Goal: Transaction & Acquisition: Obtain resource

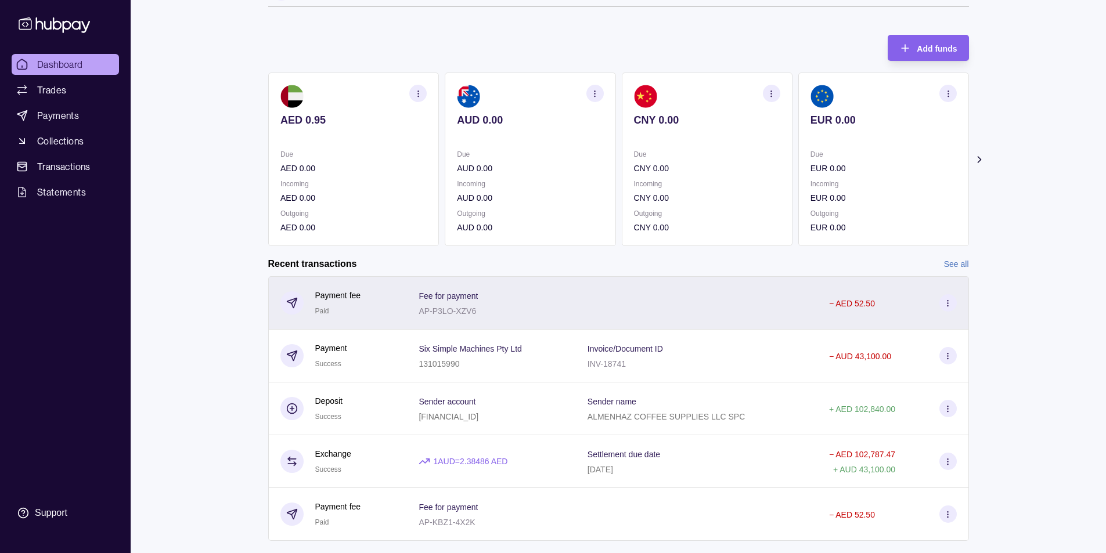
scroll to position [64, 0]
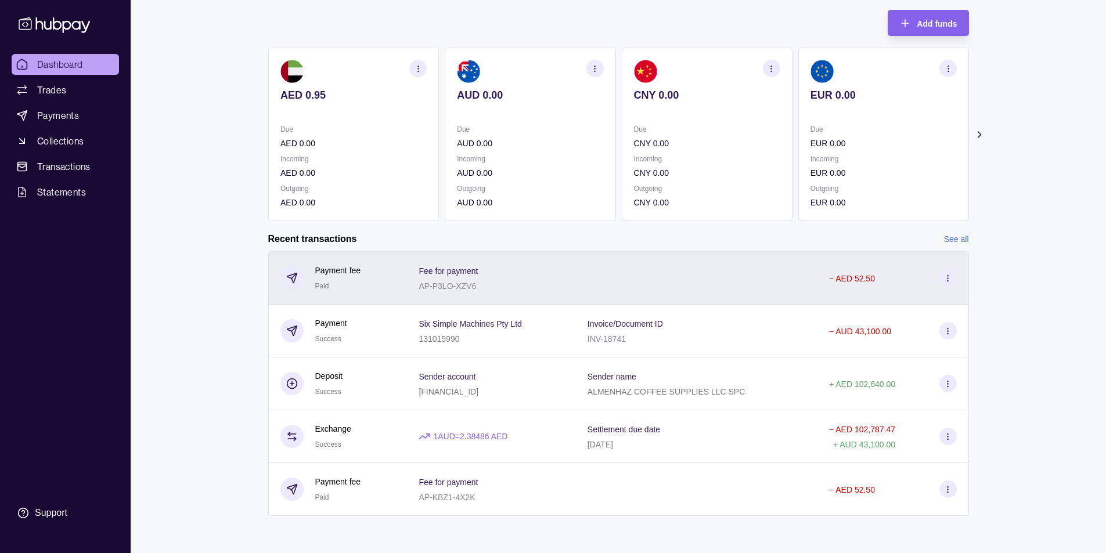
click at [944, 279] on icon at bounding box center [947, 278] width 9 height 9
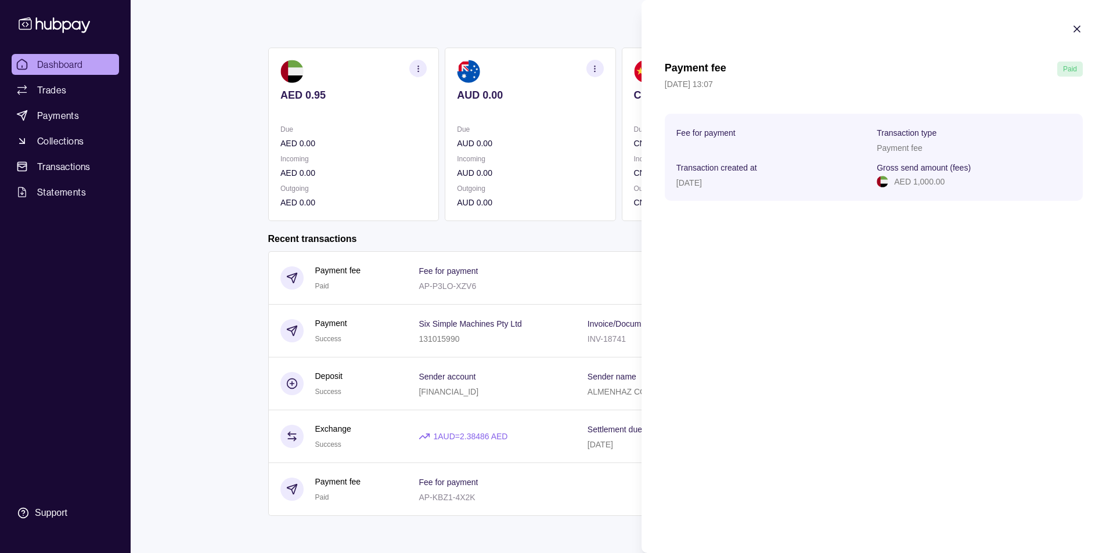
click at [1073, 30] on icon "button" at bounding box center [1077, 29] width 12 height 12
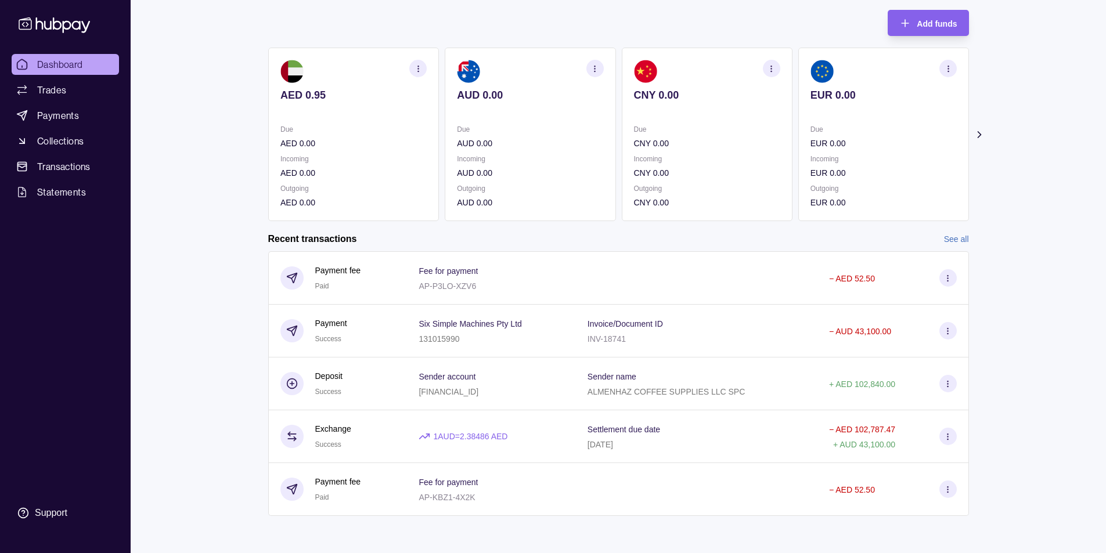
click at [955, 243] on link "See all" at bounding box center [956, 239] width 25 height 13
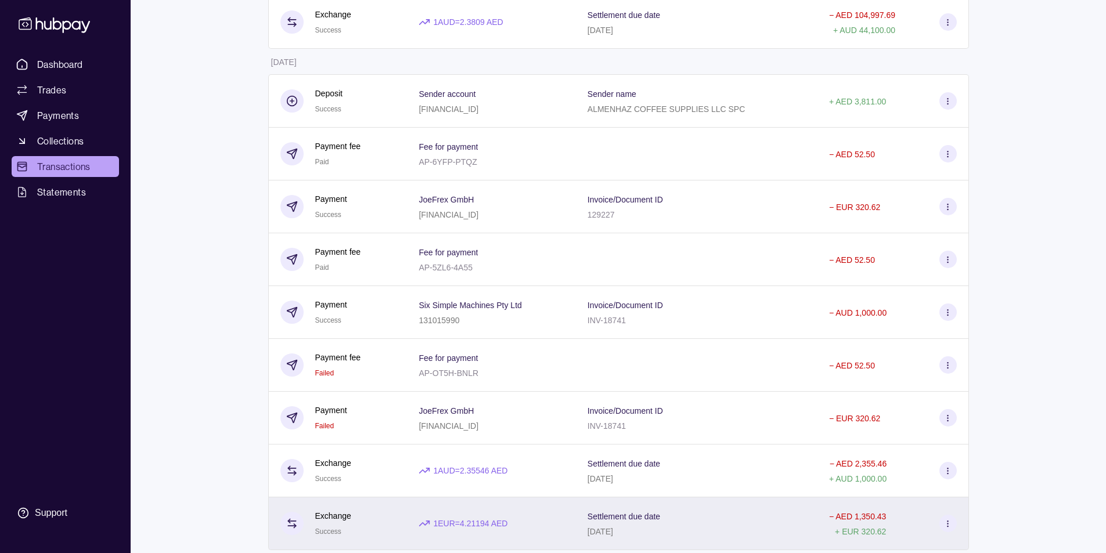
scroll to position [573, 0]
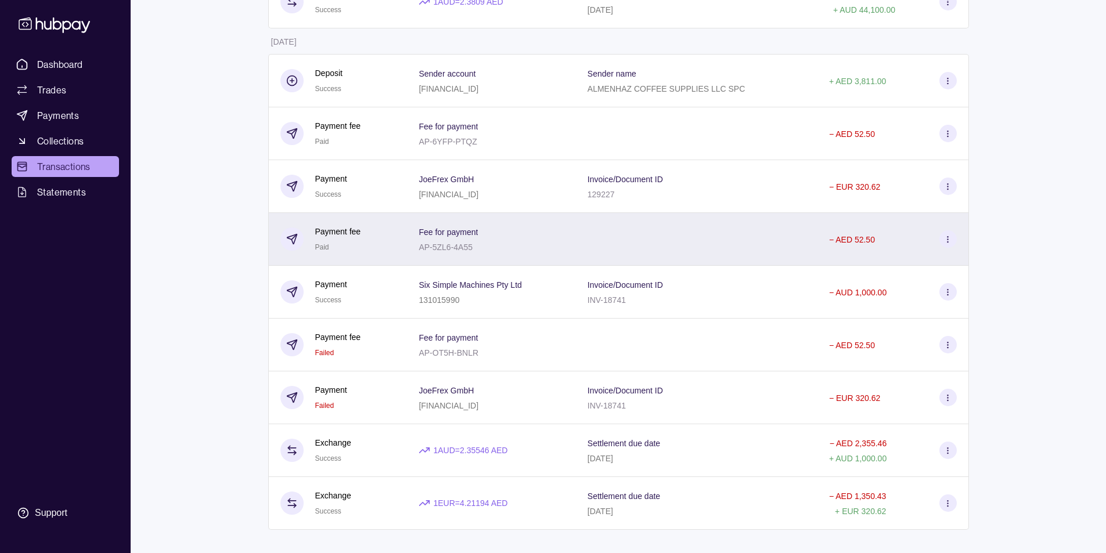
click at [861, 237] on p "− AED 52.50" at bounding box center [852, 239] width 46 height 9
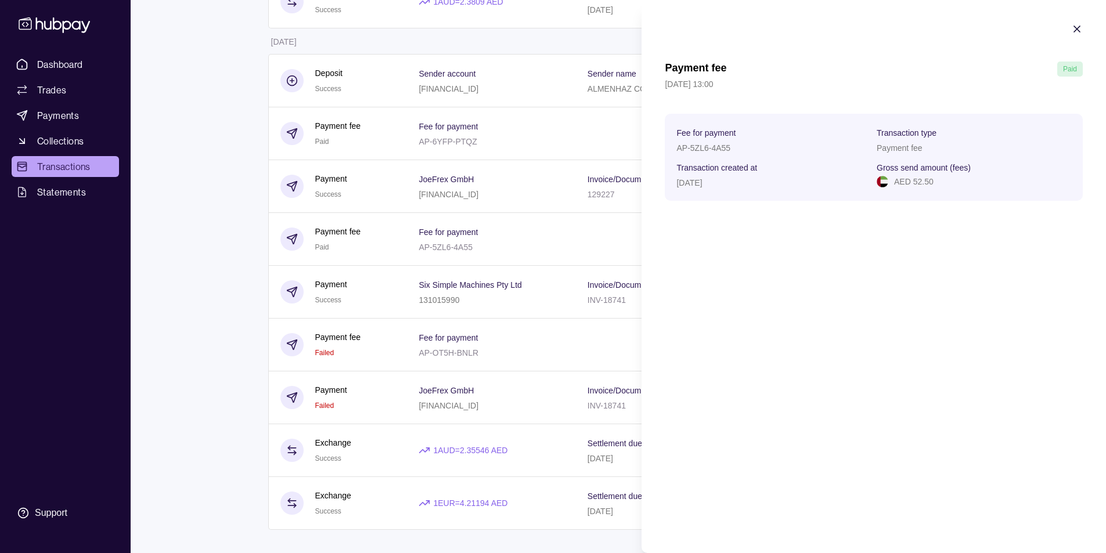
click at [875, 174] on section "Fee for payment AP-5ZL6-4A55 Transaction type Payment fee Transaction created a…" at bounding box center [873, 157] width 395 height 64
click at [1077, 28] on icon "button" at bounding box center [1077, 29] width 6 height 6
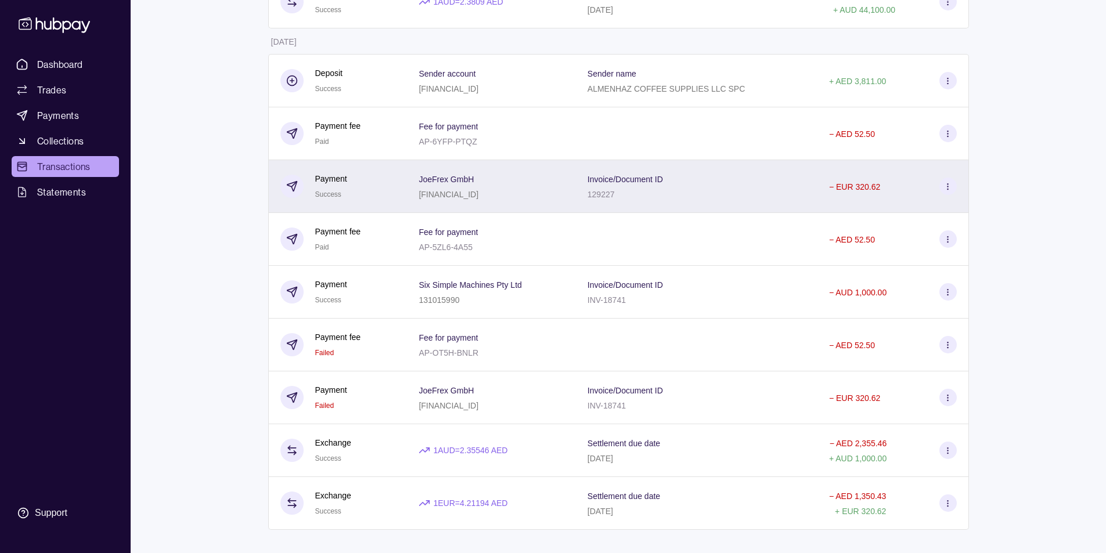
click at [939, 191] on div at bounding box center [947, 186] width 17 height 17
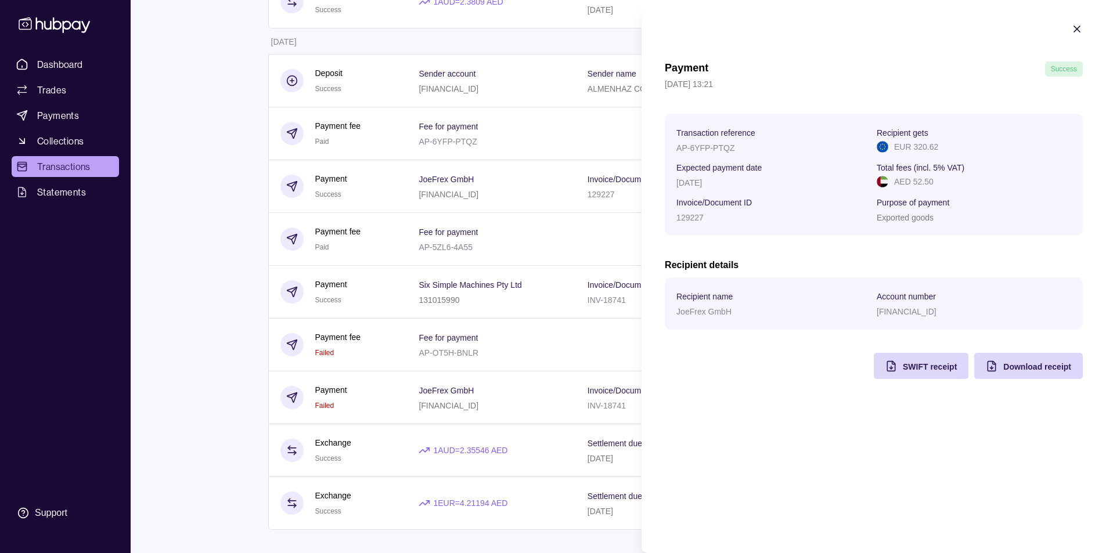
click at [1076, 27] on icon "button" at bounding box center [1077, 29] width 12 height 12
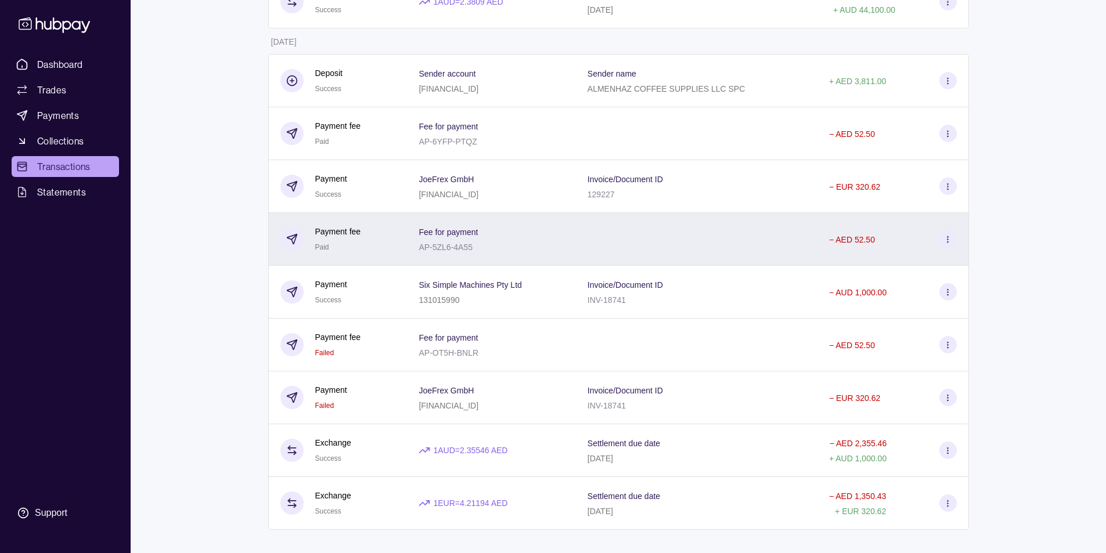
click at [949, 241] on icon at bounding box center [947, 239] width 9 height 9
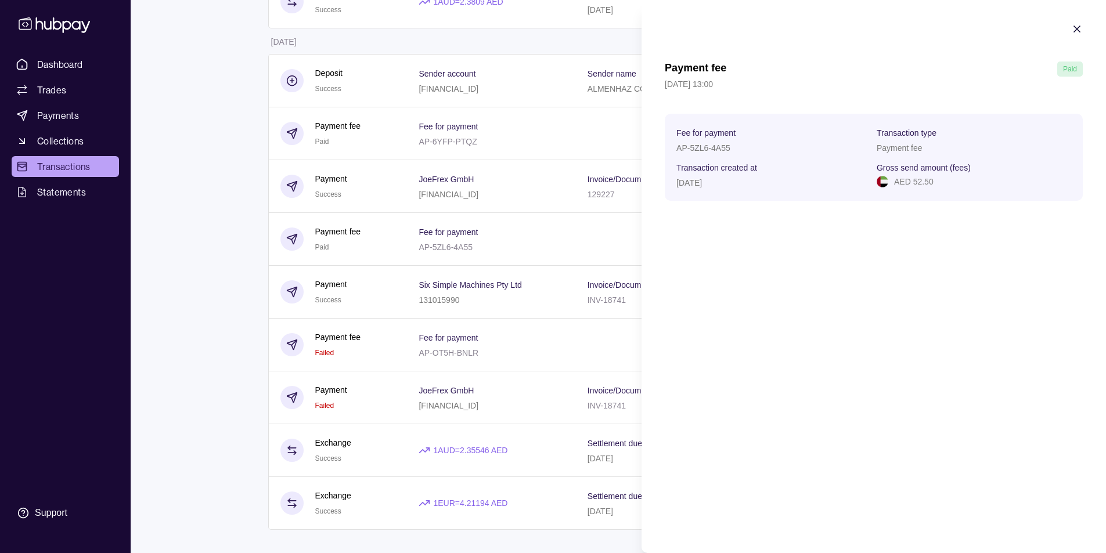
click at [1079, 29] on icon "button" at bounding box center [1077, 29] width 12 height 12
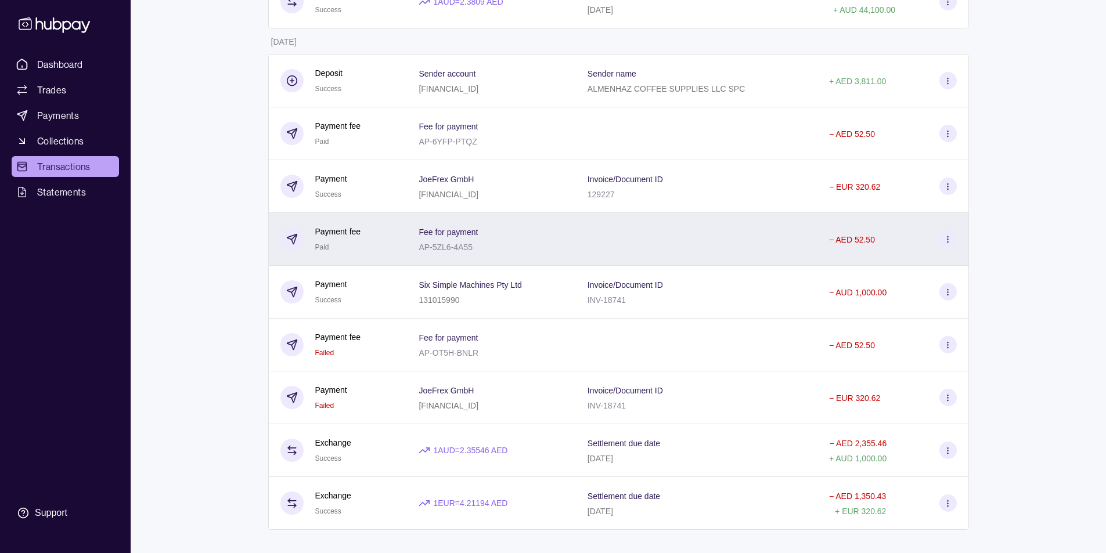
click at [959, 237] on div "− AED 52.50" at bounding box center [892, 239] width 151 height 53
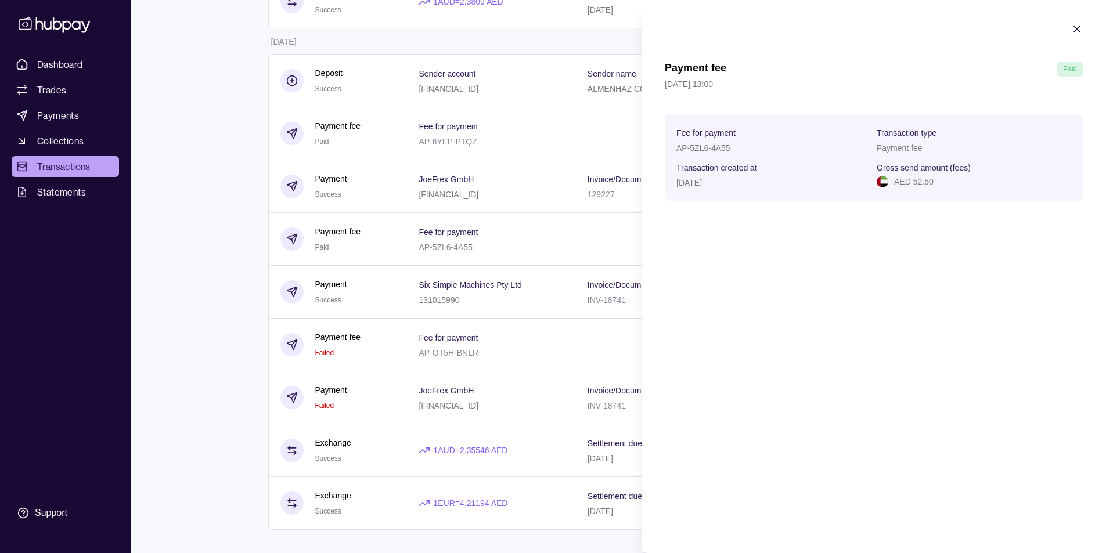
click at [1074, 30] on icon "button" at bounding box center [1077, 29] width 12 height 12
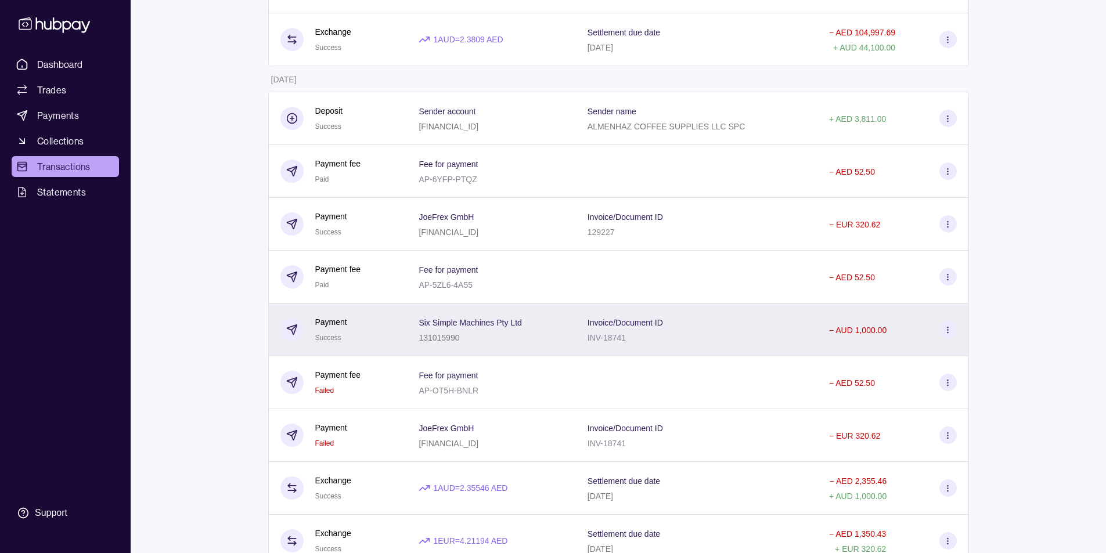
scroll to position [515, 0]
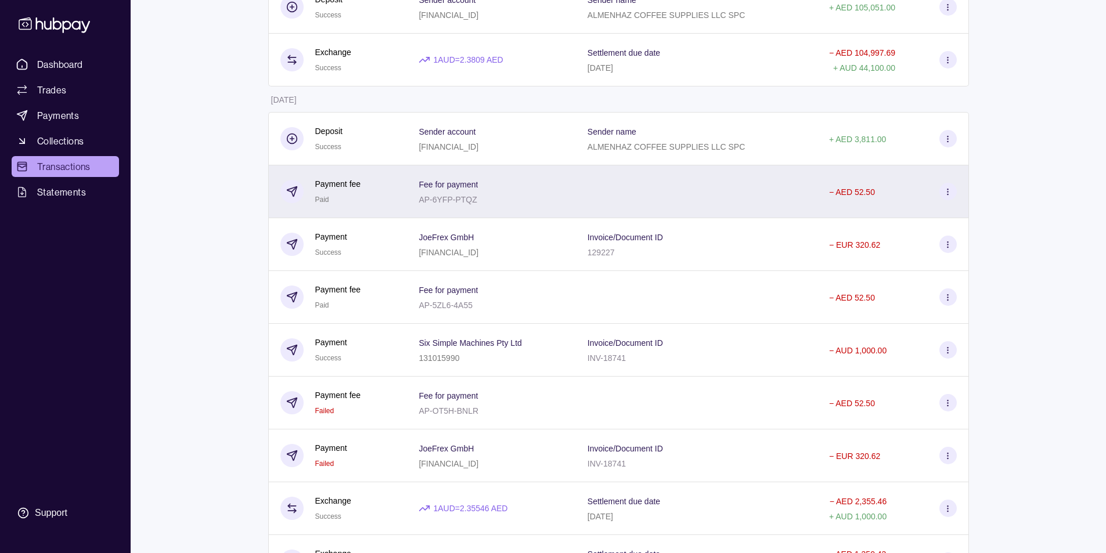
click at [948, 191] on circle at bounding box center [947, 191] width 1 height 1
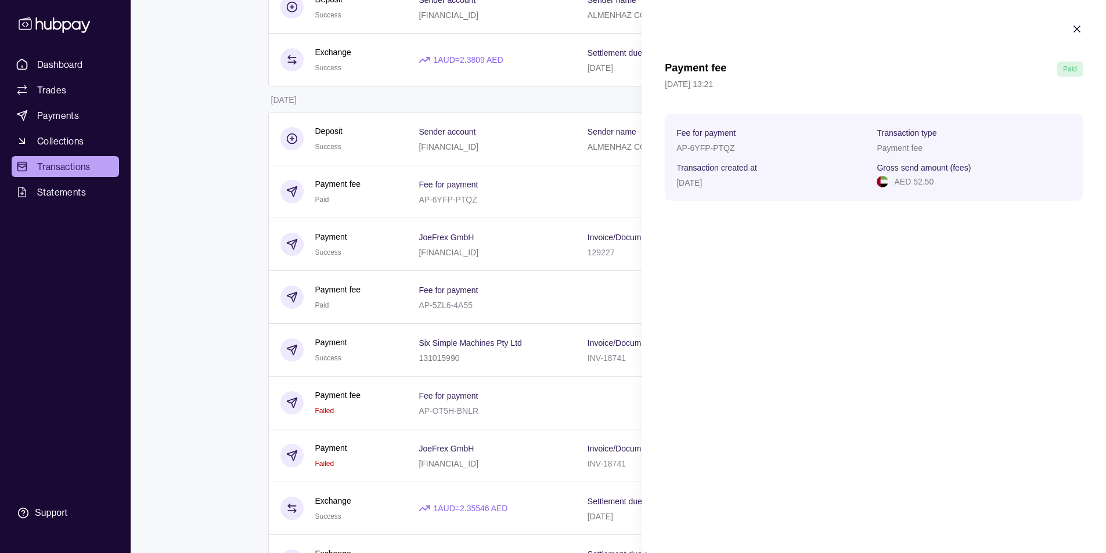
click at [1076, 27] on icon "button" at bounding box center [1077, 29] width 6 height 6
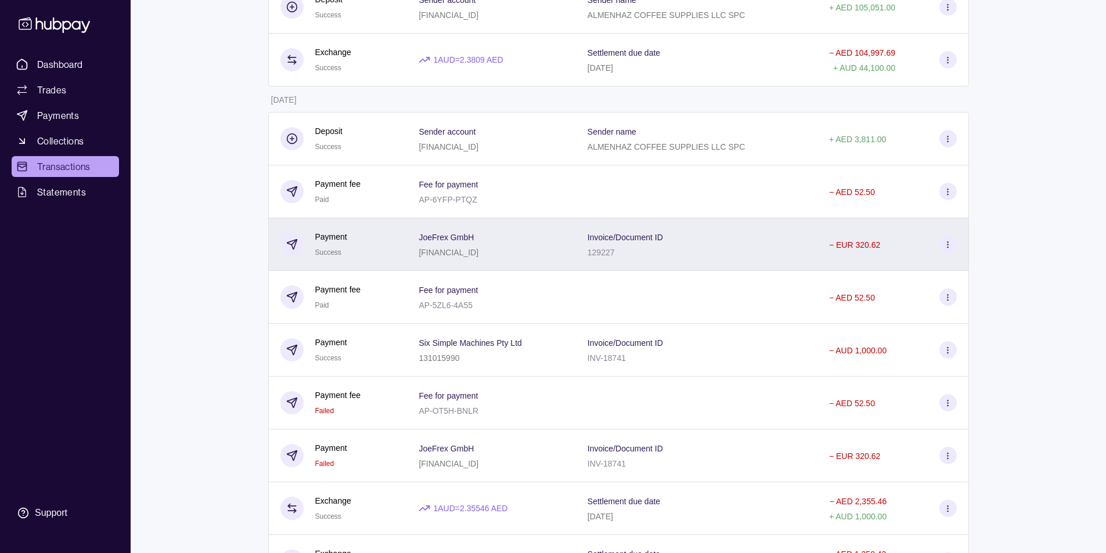
click at [947, 241] on icon at bounding box center [947, 244] width 9 height 9
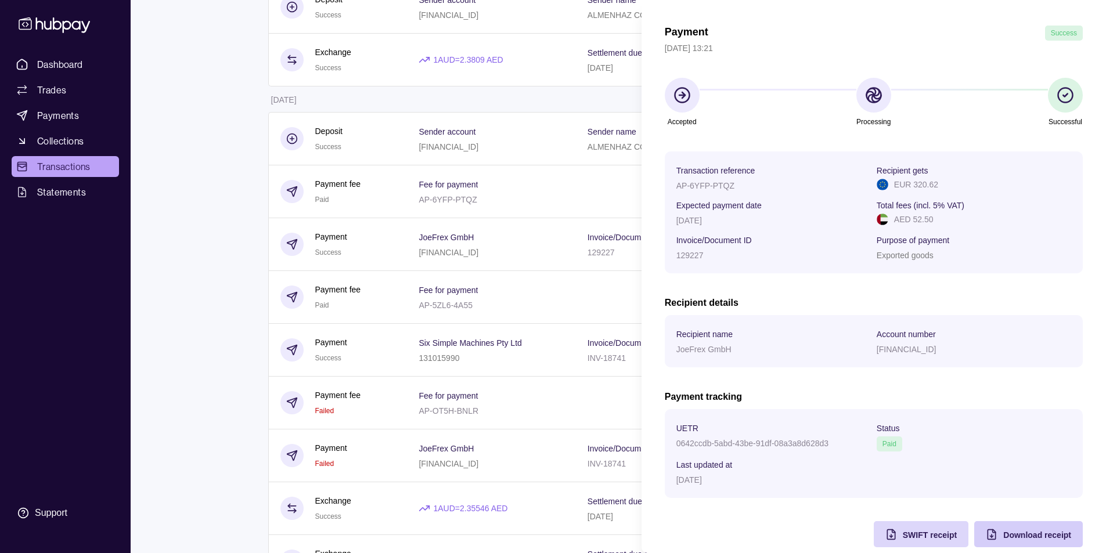
scroll to position [53, 0]
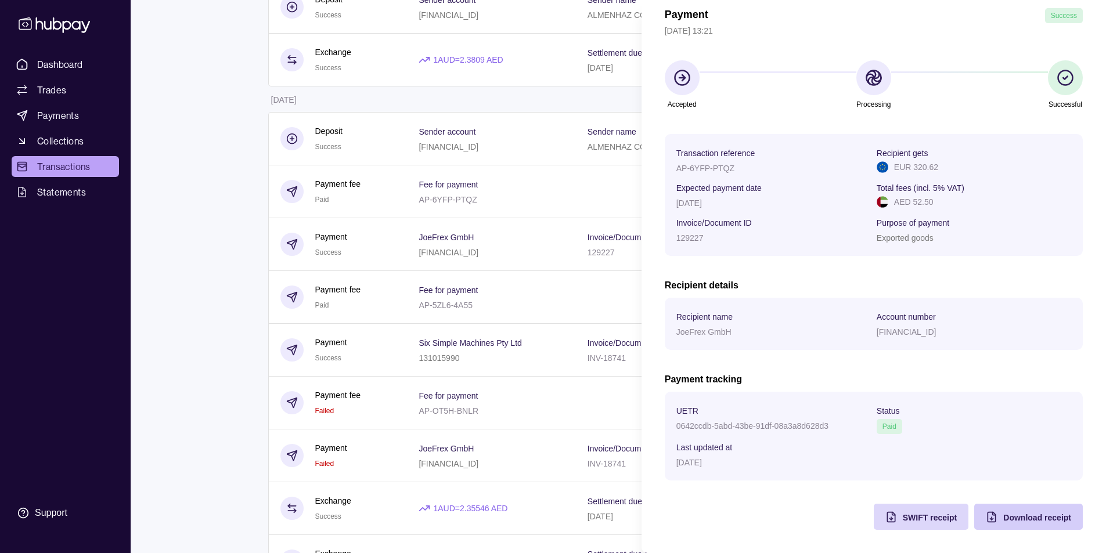
click at [1003, 512] on div "Download receipt" at bounding box center [1037, 517] width 68 height 14
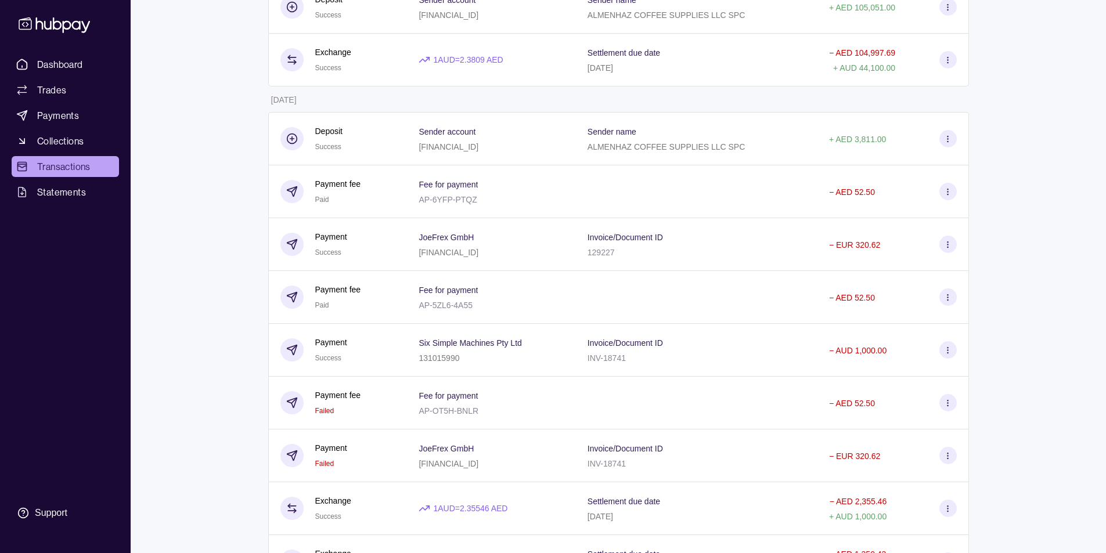
click at [583, 126] on html "Dashboard Trades Payments Collections Transactions Statements Support S Hello, …" at bounding box center [553, 48] width 1106 height 1127
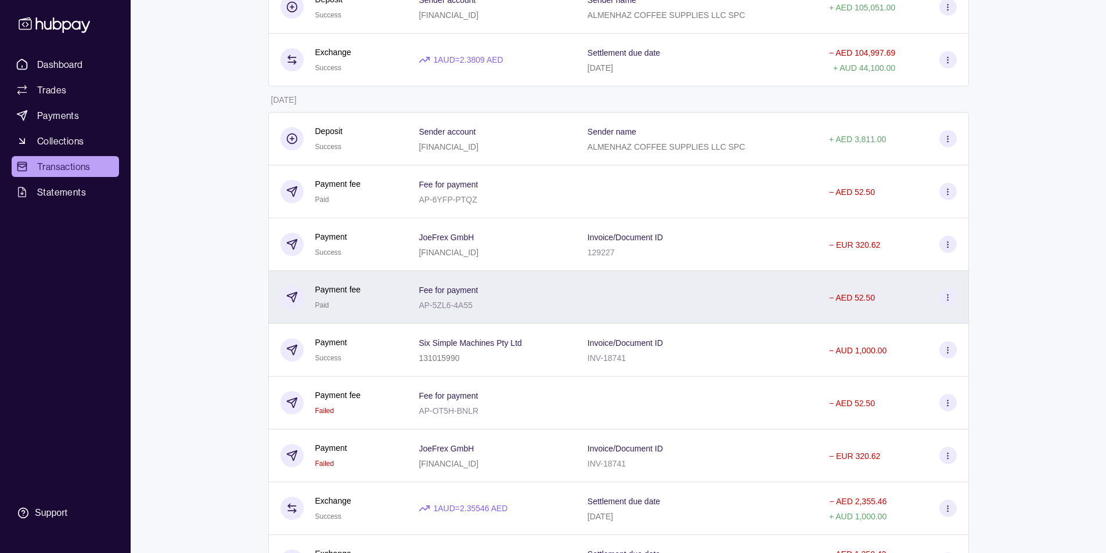
click at [947, 302] on section at bounding box center [947, 296] width 17 height 17
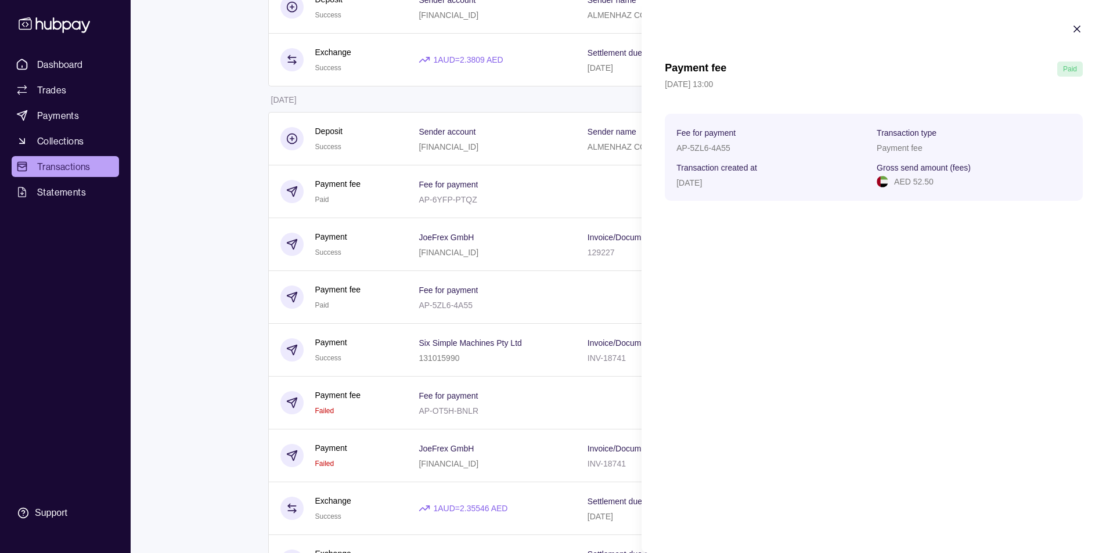
click at [1076, 27] on icon "button" at bounding box center [1077, 29] width 12 height 12
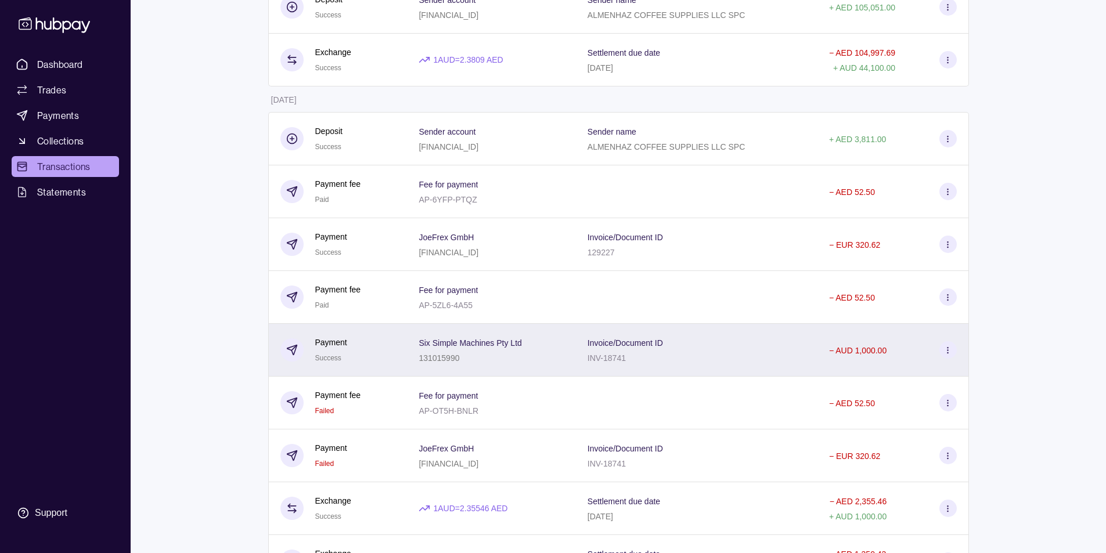
click at [951, 352] on icon at bounding box center [947, 350] width 9 height 9
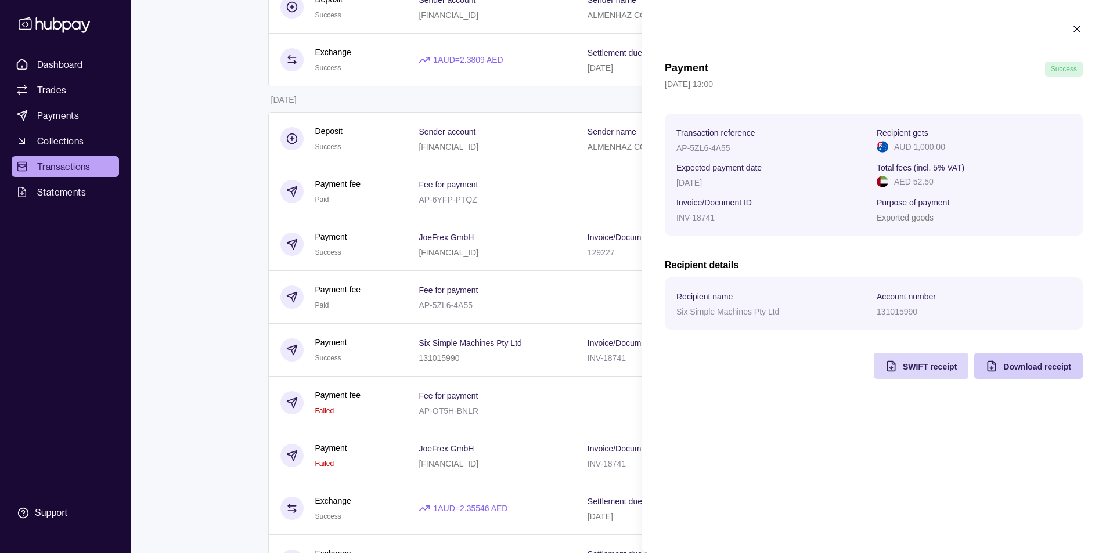
click at [1008, 363] on span "Download receipt" at bounding box center [1037, 366] width 68 height 9
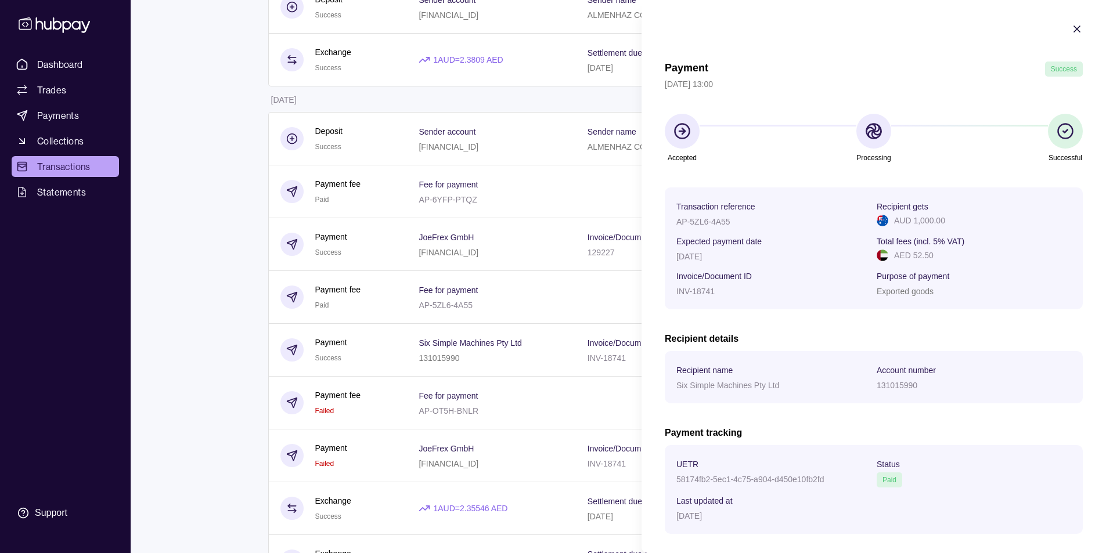
click at [187, 243] on html "Dashboard Trades Payments Collections Transactions Statements Support S Hello, …" at bounding box center [553, 48] width 1106 height 1127
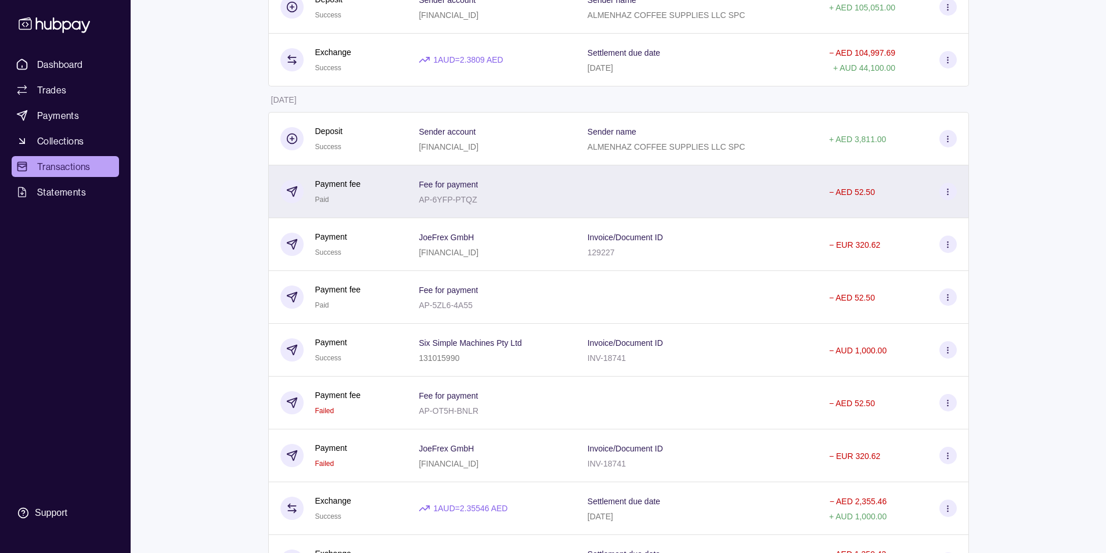
click at [949, 193] on icon at bounding box center [947, 191] width 9 height 9
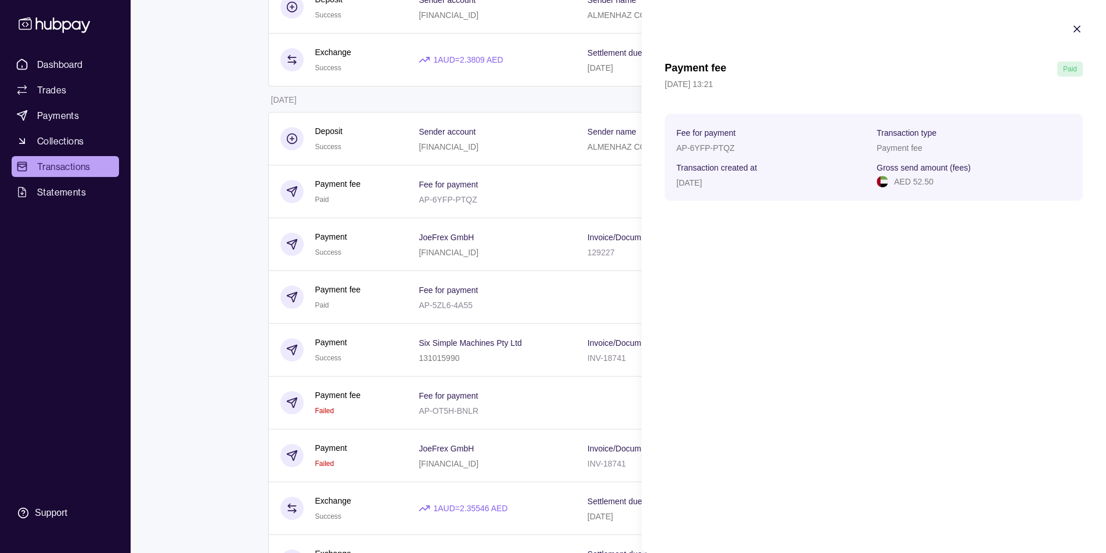
click at [1082, 28] on icon "button" at bounding box center [1077, 29] width 12 height 12
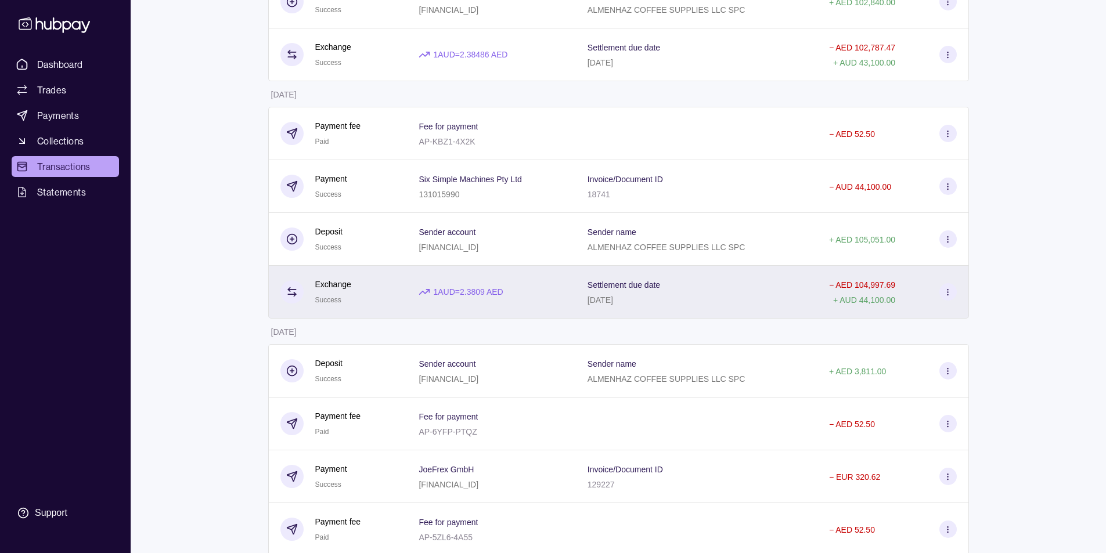
scroll to position [225, 0]
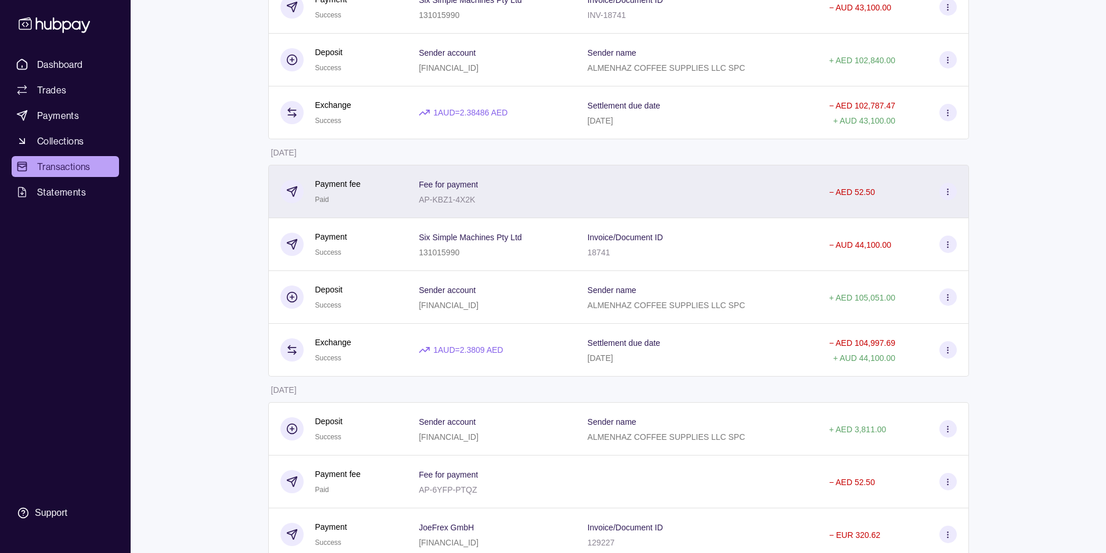
click at [951, 193] on icon at bounding box center [947, 191] width 9 height 9
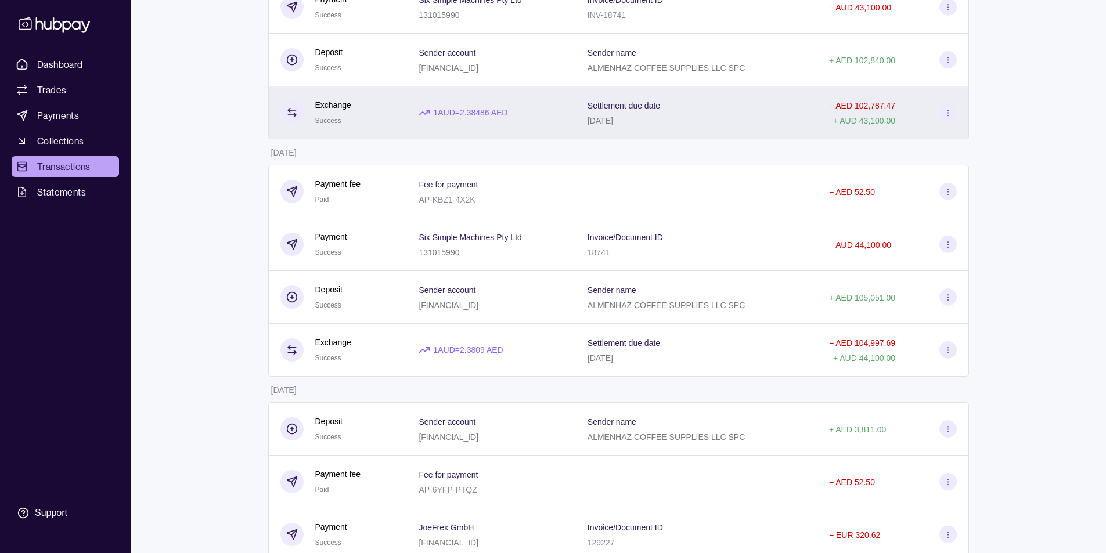
click at [479, 125] on html "Dashboard Trades Payments Collections Transactions Statements Support S Hello, …" at bounding box center [553, 338] width 1106 height 1127
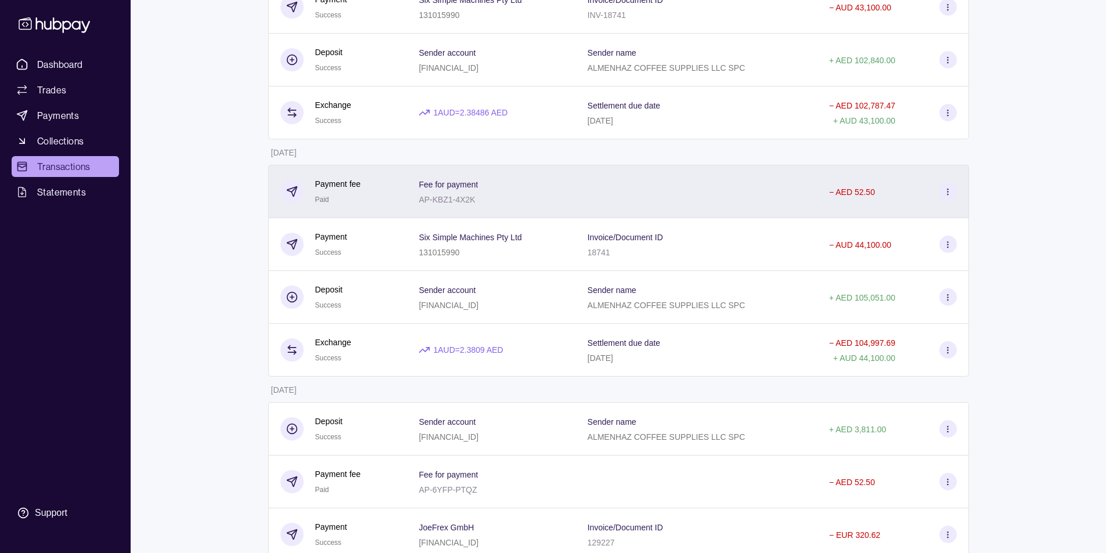
click at [947, 196] on section at bounding box center [947, 191] width 17 height 17
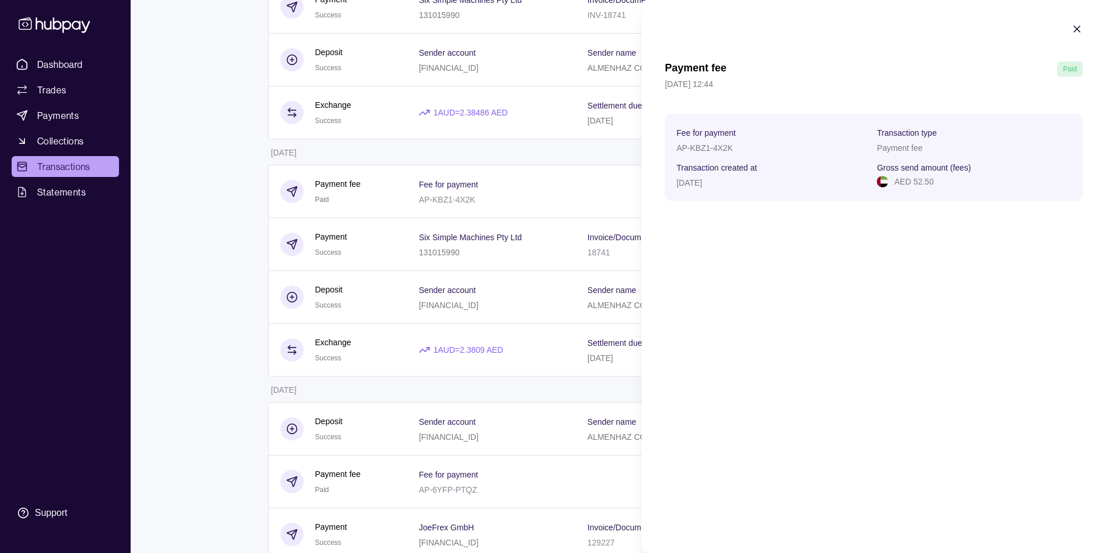
click at [1078, 30] on icon "button" at bounding box center [1077, 29] width 6 height 6
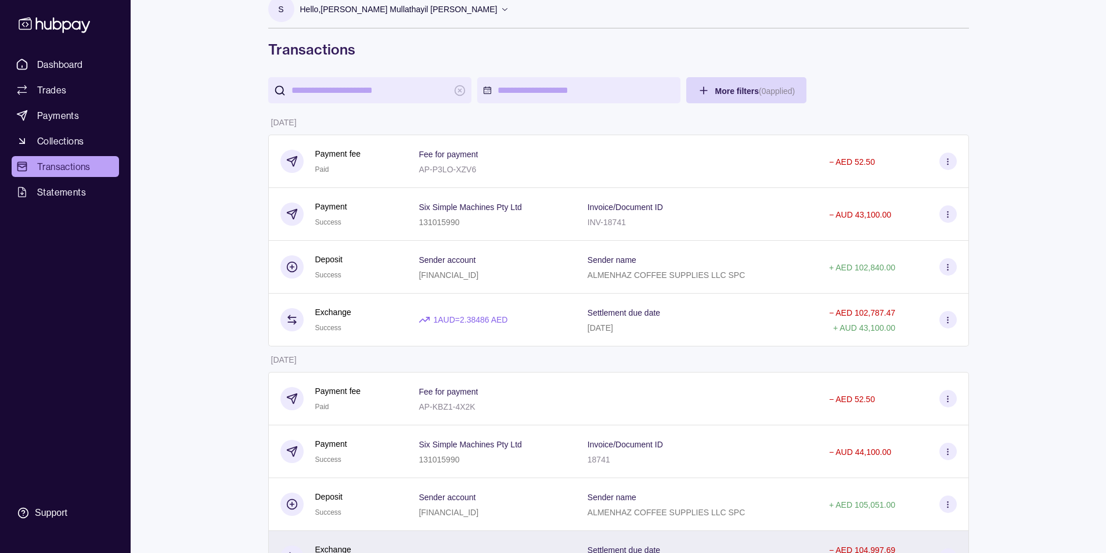
scroll to position [0, 0]
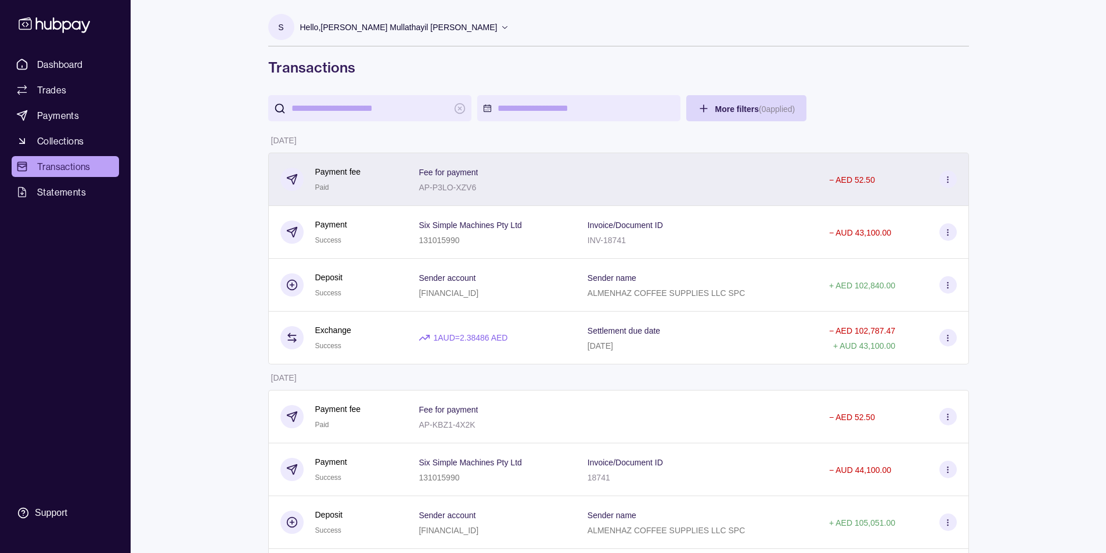
click at [951, 180] on icon at bounding box center [947, 179] width 9 height 9
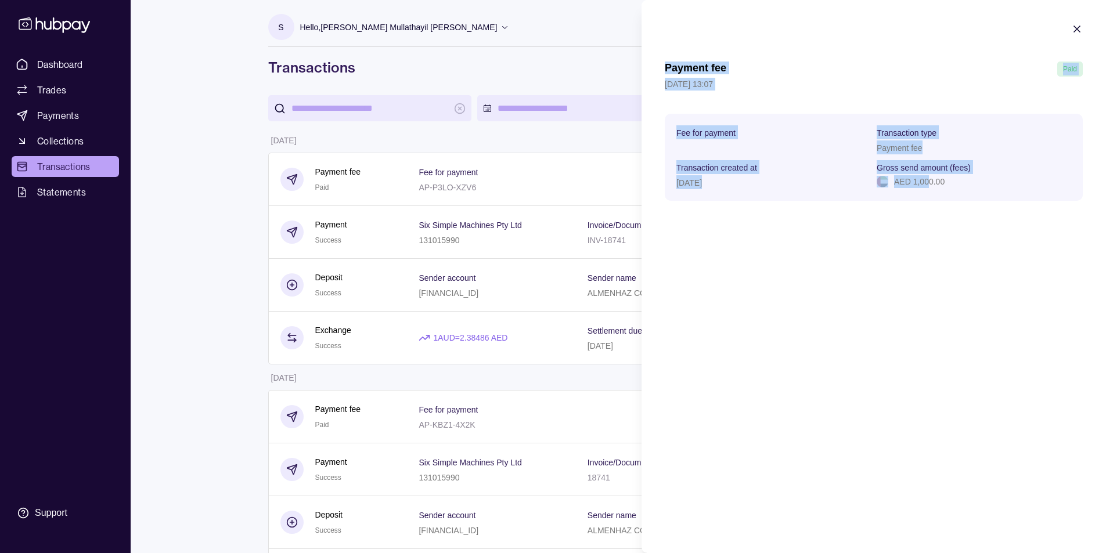
drag, startPoint x: 648, startPoint y: 4, endPoint x: 929, endPoint y: 234, distance: 362.9
click at [929, 234] on div "Payment fee Paid [DATE] 13:07 Fee for payment Transaction type Payment fee Tran…" at bounding box center [873, 276] width 464 height 553
click at [739, 356] on div "Payment fee Paid [DATE] 13:07 Fee for payment Transaction type Payment fee Tran…" at bounding box center [873, 276] width 464 height 553
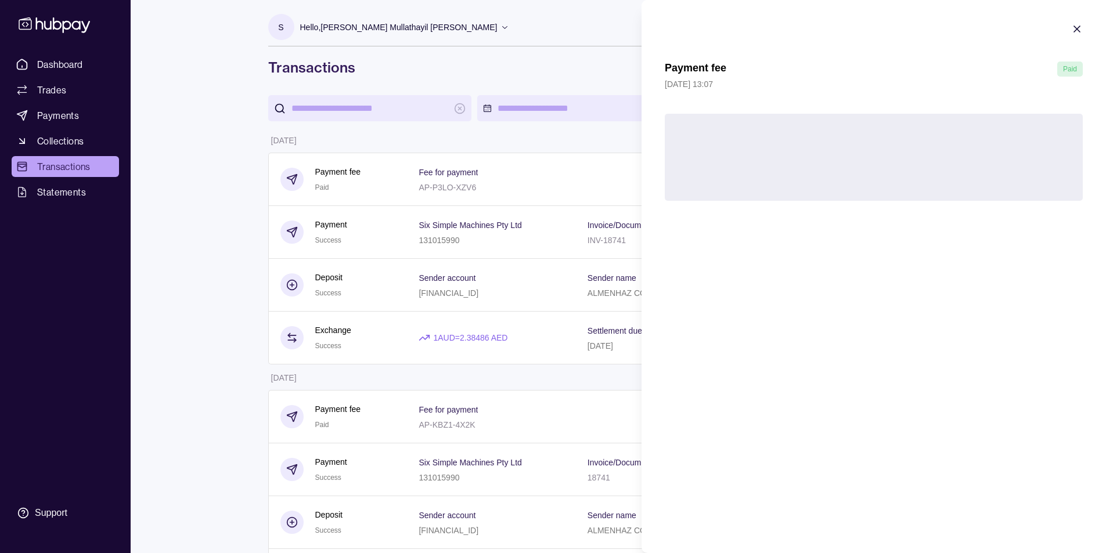
click at [1078, 27] on icon "button" at bounding box center [1077, 29] width 6 height 6
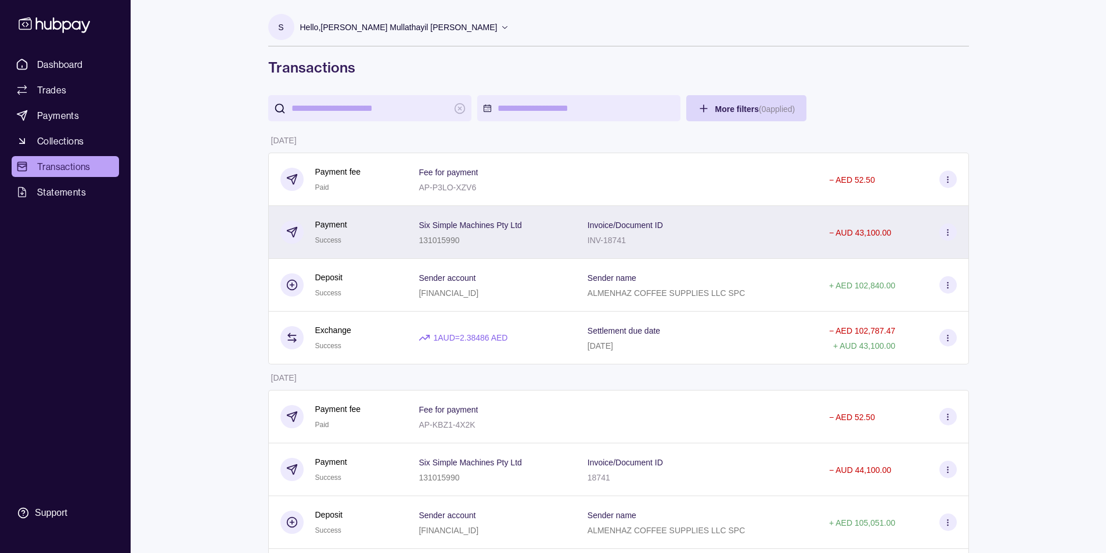
click at [943, 234] on icon at bounding box center [947, 232] width 9 height 9
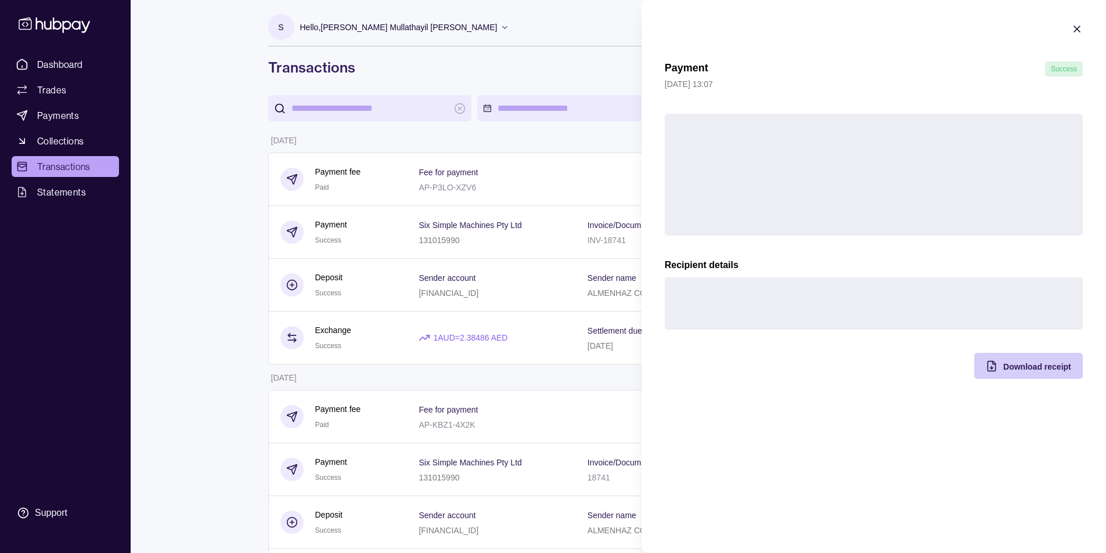
click at [1022, 369] on span "Download receipt" at bounding box center [1037, 366] width 68 height 9
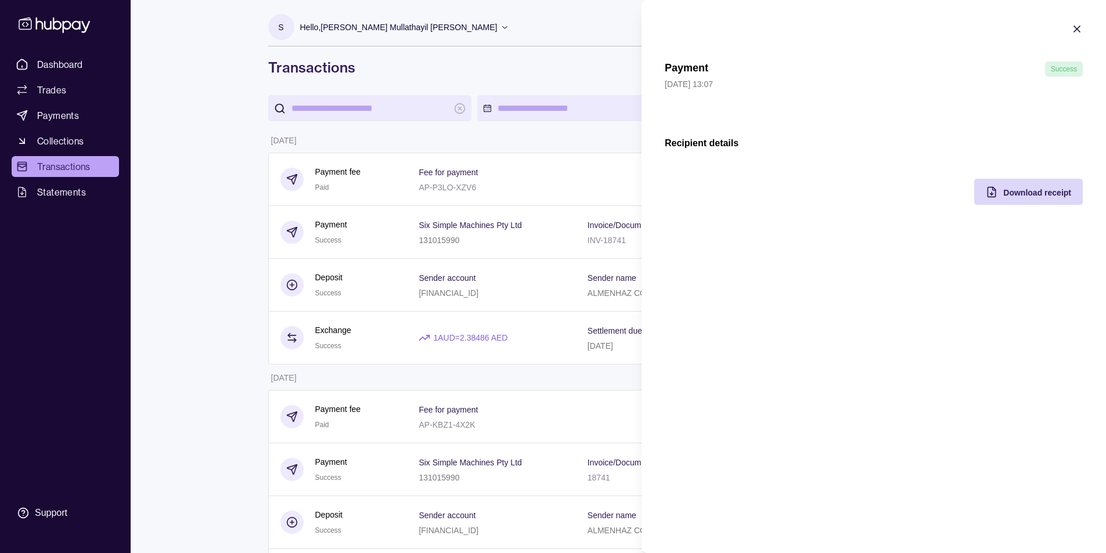
click at [1073, 25] on icon "button" at bounding box center [1077, 29] width 12 height 12
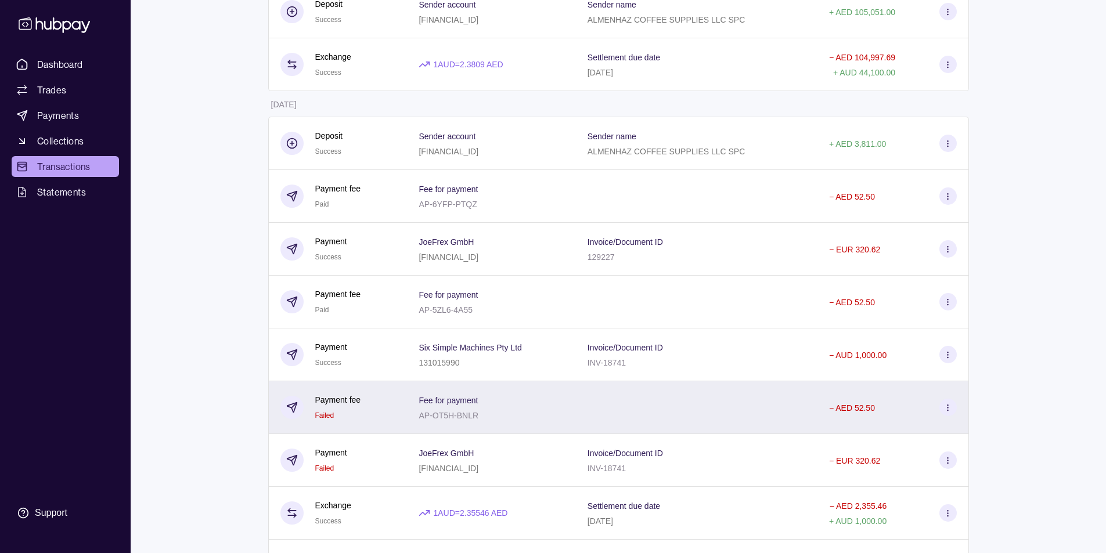
scroll to position [522, 0]
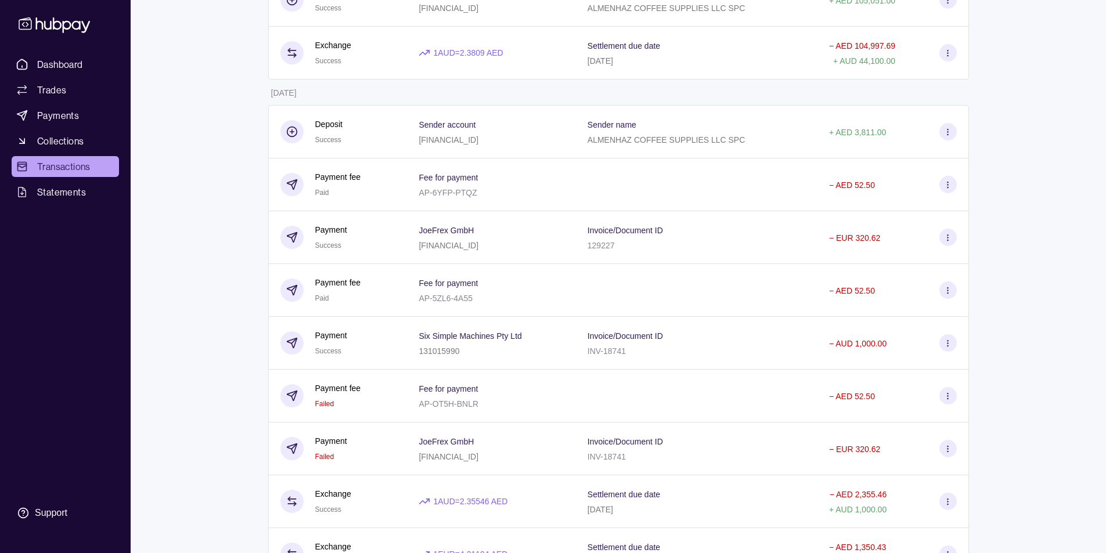
click at [948, 400] on section at bounding box center [947, 395] width 17 height 17
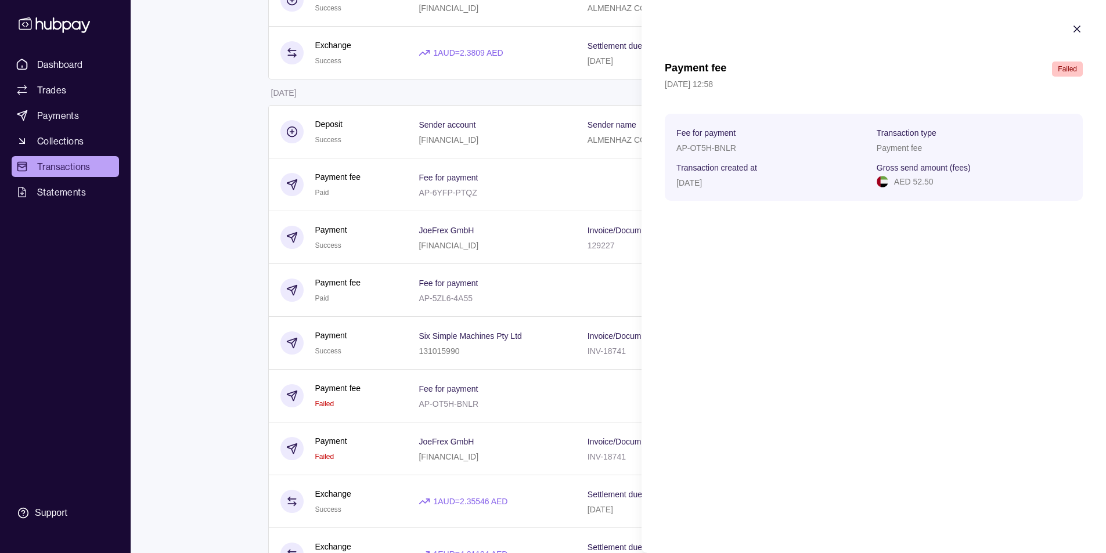
click at [1073, 30] on icon "button" at bounding box center [1077, 29] width 12 height 12
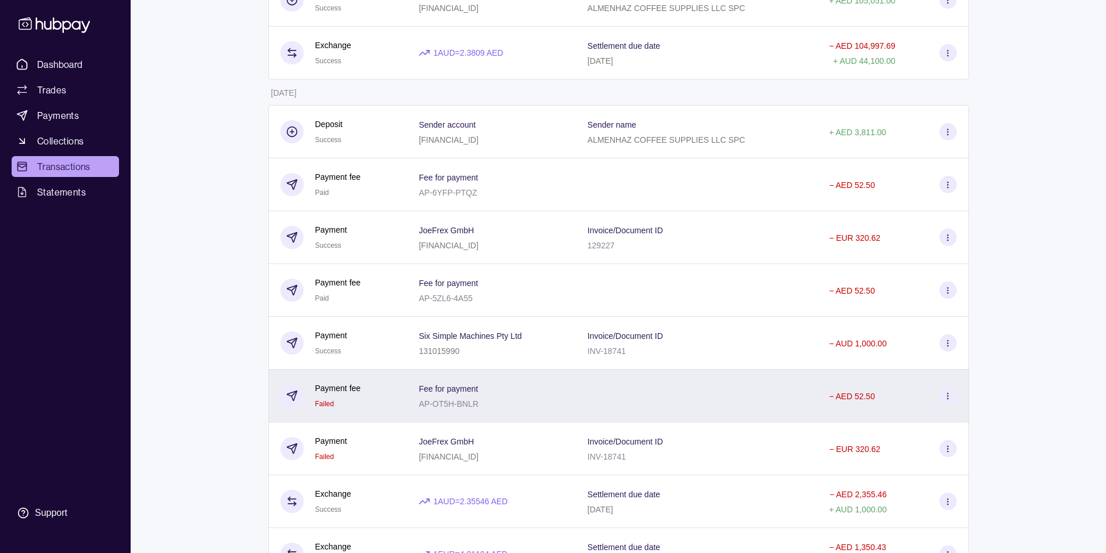
scroll to position [573, 0]
